Goal: Information Seeking & Learning: Learn about a topic

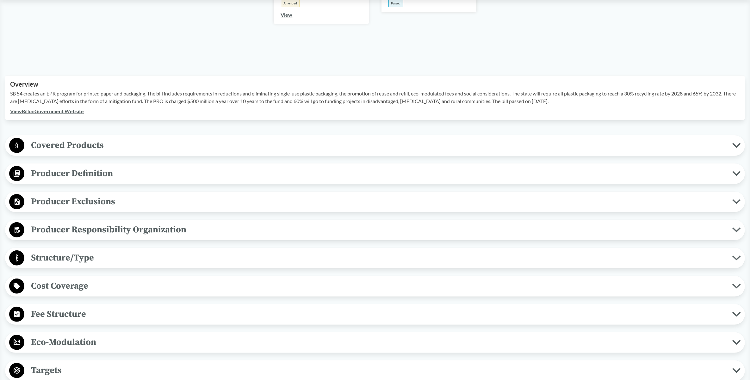
scroll to position [158, 0]
click at [67, 171] on span "Producer Definition" at bounding box center [378, 172] width 708 height 14
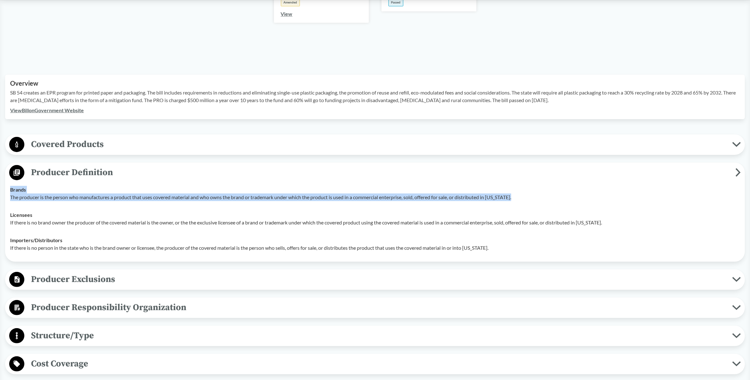
drag, startPoint x: 10, startPoint y: 191, endPoint x: 517, endPoint y: 202, distance: 507.0
click at [517, 202] on td "Brands The producer is the person who manufactures a product that uses covered …" at bounding box center [374, 193] width 735 height 25
copy div "Brands The producer is the person who manufactures a product that uses covered …"
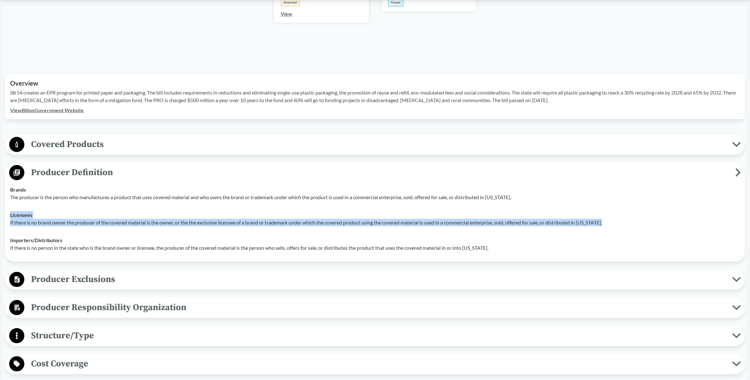
drag, startPoint x: 10, startPoint y: 215, endPoint x: 615, endPoint y: 228, distance: 605.0
click at [615, 228] on td "Licensees If there is no brand owner the producer of the covered material is th…" at bounding box center [374, 218] width 735 height 25
copy div "Licensees If there is no brand owner the producer of the covered material is th…"
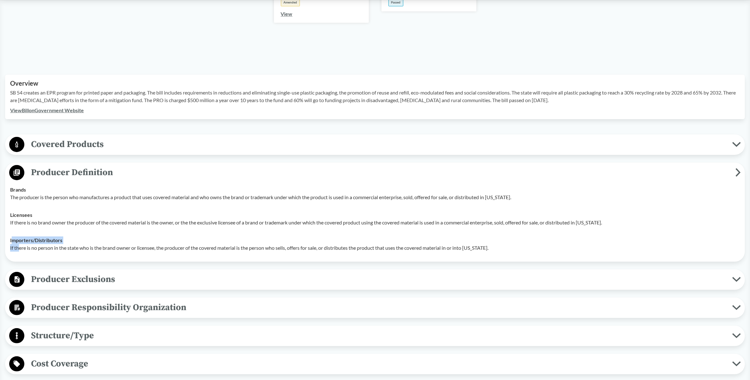
drag, startPoint x: 11, startPoint y: 239, endPoint x: 20, endPoint y: 246, distance: 10.6
click at [20, 246] on div "Importers/​Distributors If there is no person in the state who is the brand own…" at bounding box center [374, 244] width 729 height 15
drag, startPoint x: 20, startPoint y: 246, endPoint x: 38, endPoint y: 247, distance: 18.4
click at [38, 247] on p "If there is no person in the state who is the brand owner or licensee, the prod…" at bounding box center [374, 248] width 729 height 8
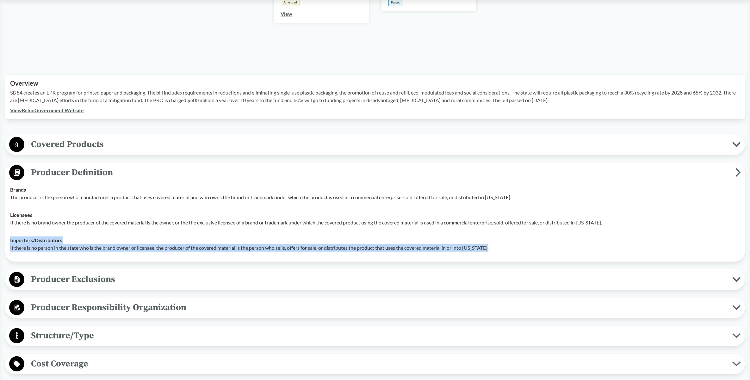
drag, startPoint x: 10, startPoint y: 239, endPoint x: 495, endPoint y: 252, distance: 485.2
click at [495, 252] on td "Importers/​Distributors If there is no person in the state who is the brand own…" at bounding box center [374, 243] width 735 height 25
copy div "Importers/​Distributors If there is no person in the state who is the brand own…"
click at [18, 171] on icon at bounding box center [17, 172] width 6 height 6
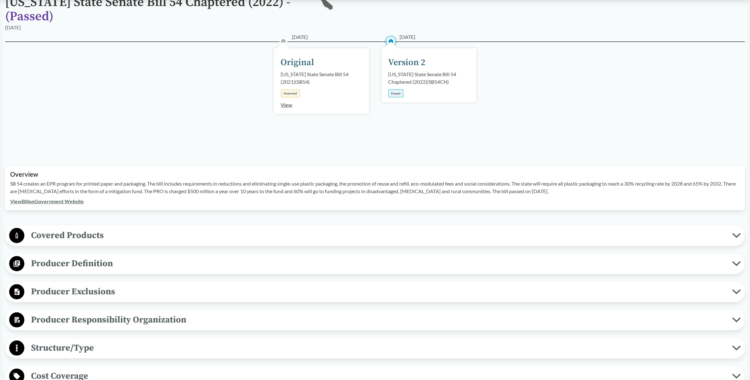
scroll to position [0, 0]
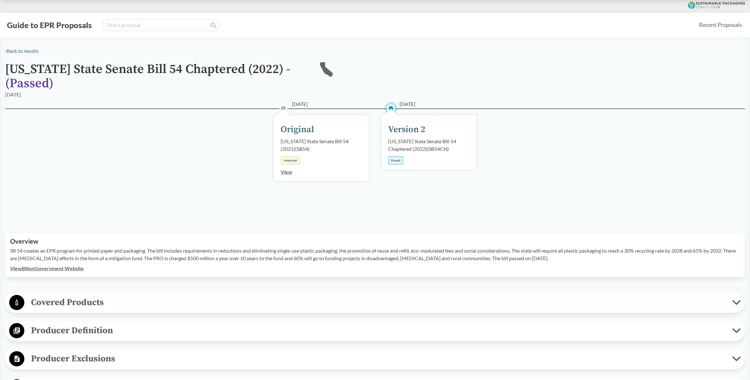
click at [38, 25] on button "Guide to EPR Proposals" at bounding box center [49, 25] width 89 height 10
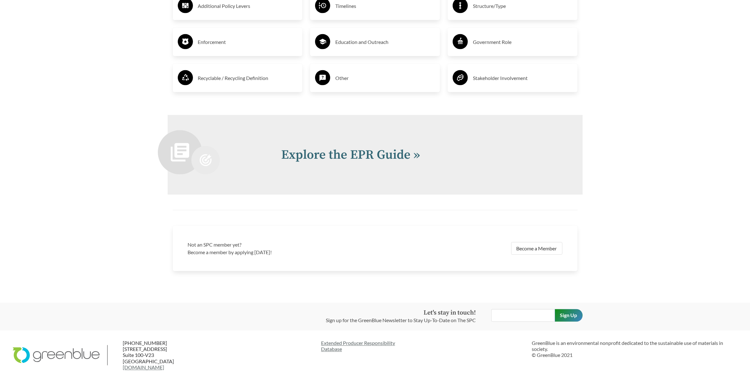
scroll to position [1067, 0]
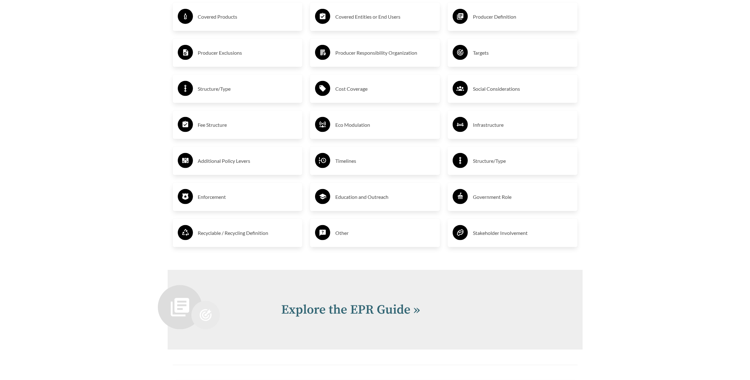
click at [217, 22] on h3 "Covered Products" at bounding box center [248, 17] width 100 height 10
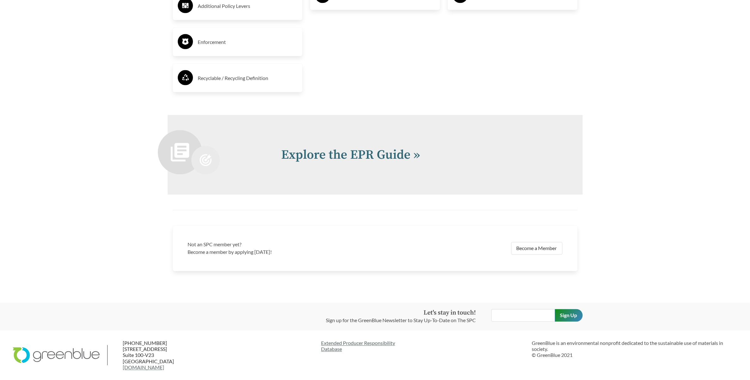
scroll to position [1430, 0]
click at [368, 151] on link "Explore the EPR Guide »" at bounding box center [350, 155] width 139 height 16
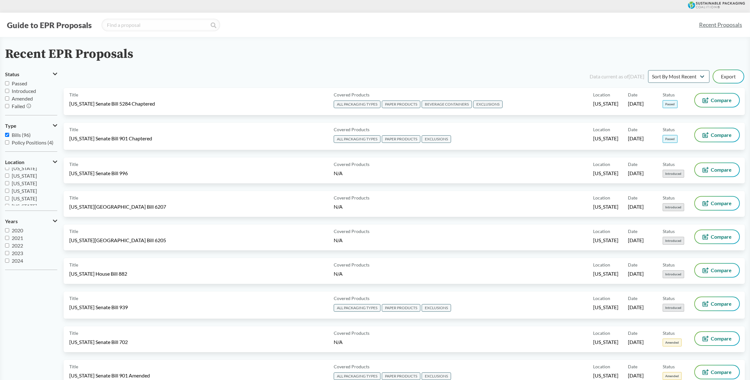
scroll to position [119, 0]
click at [9, 174] on input "[US_STATE]" at bounding box center [7, 174] width 4 height 4
checkbox input "true"
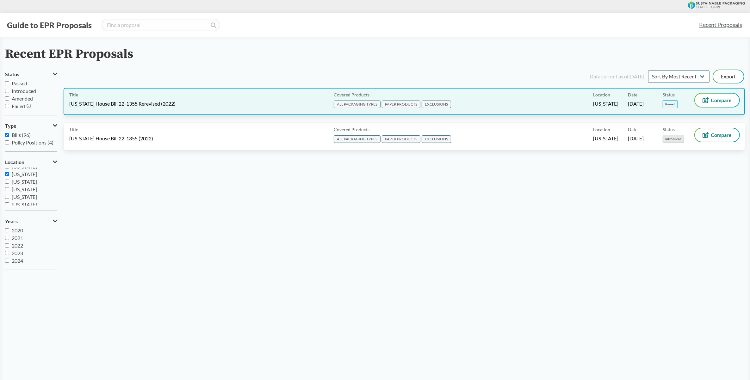
click at [519, 94] on div "Covered Products ALL PACKAGING TYPES PAPER PRODUCTS EXCLUSIONS" at bounding box center [462, 102] width 262 height 16
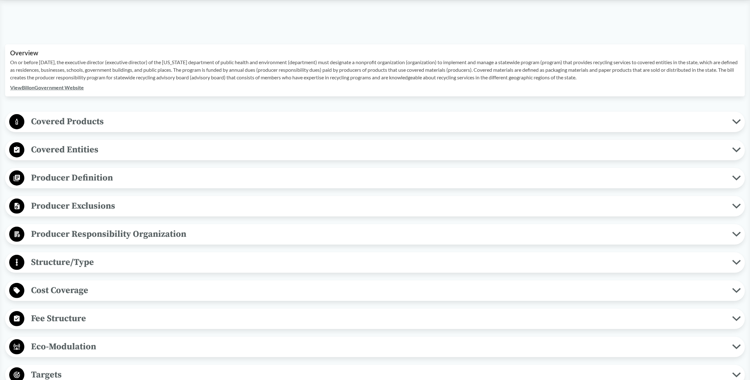
scroll to position [198, 0]
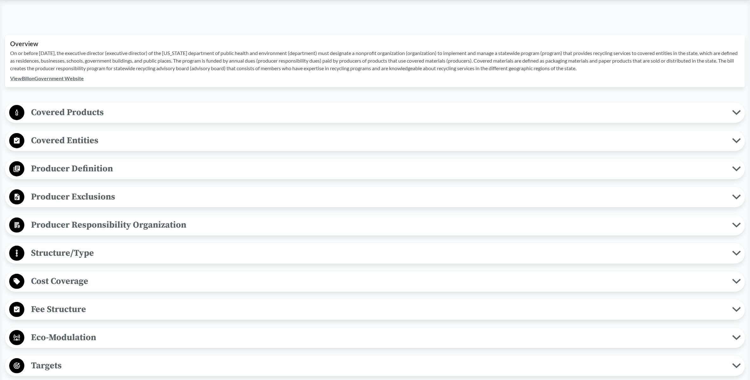
click at [20, 170] on circle at bounding box center [16, 168] width 15 height 15
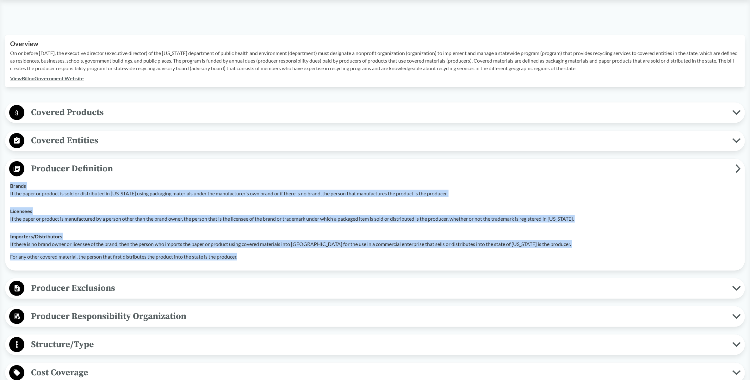
drag, startPoint x: 10, startPoint y: 185, endPoint x: 245, endPoint y: 253, distance: 244.3
click at [245, 253] on tbody "Brands If the paper or product is sold or distributed in [US_STATE] using packa…" at bounding box center [374, 221] width 735 height 89
copy tbody "Brands If the paper or product is sold or distributed in [US_STATE] using packa…"
